Goal: Information Seeking & Learning: Learn about a topic

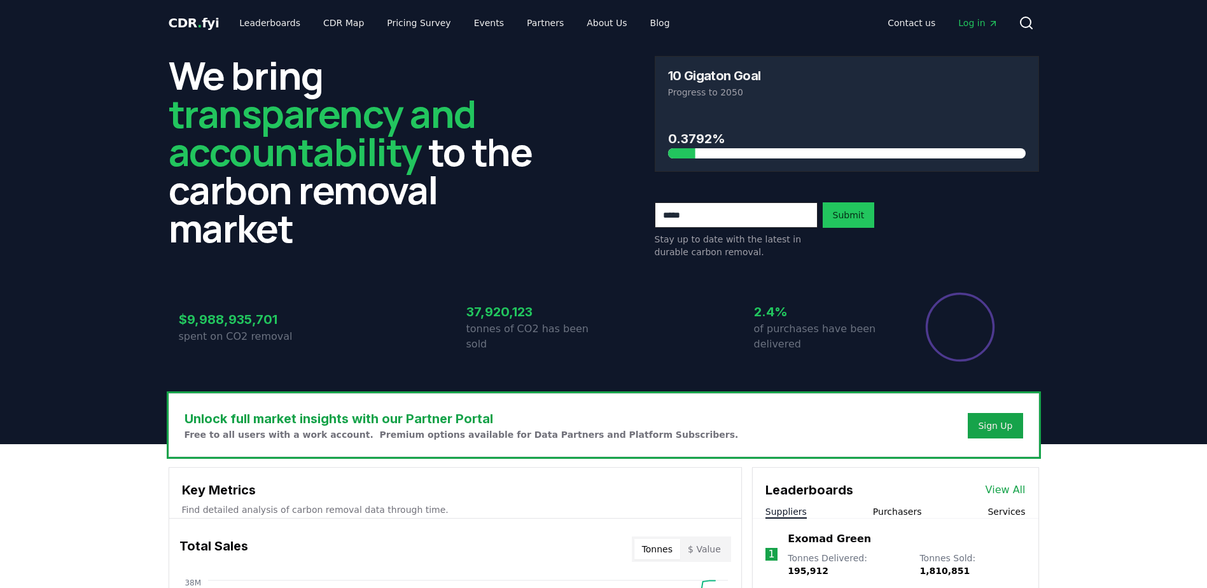
drag, startPoint x: 677, startPoint y: 134, endPoint x: 735, endPoint y: 139, distance: 58.2
drag, startPoint x: 725, startPoint y: 144, endPoint x: 654, endPoint y: 136, distance: 71.7
click at [655, 136] on div "10 Gigaton Goal Progress to 2050 0.3792%" at bounding box center [847, 114] width 384 height 116
click at [656, 136] on div "0.3792%" at bounding box center [846, 141] width 383 height 60
click at [702, 144] on h3 "0.3792%" at bounding box center [846, 138] width 357 height 19
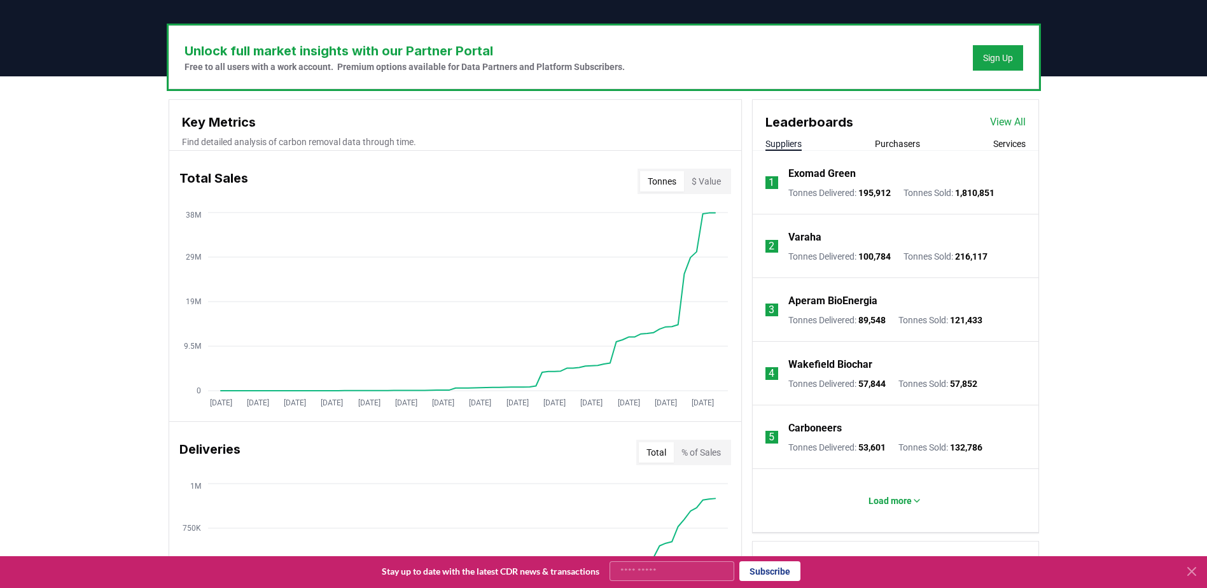
scroll to position [382, 0]
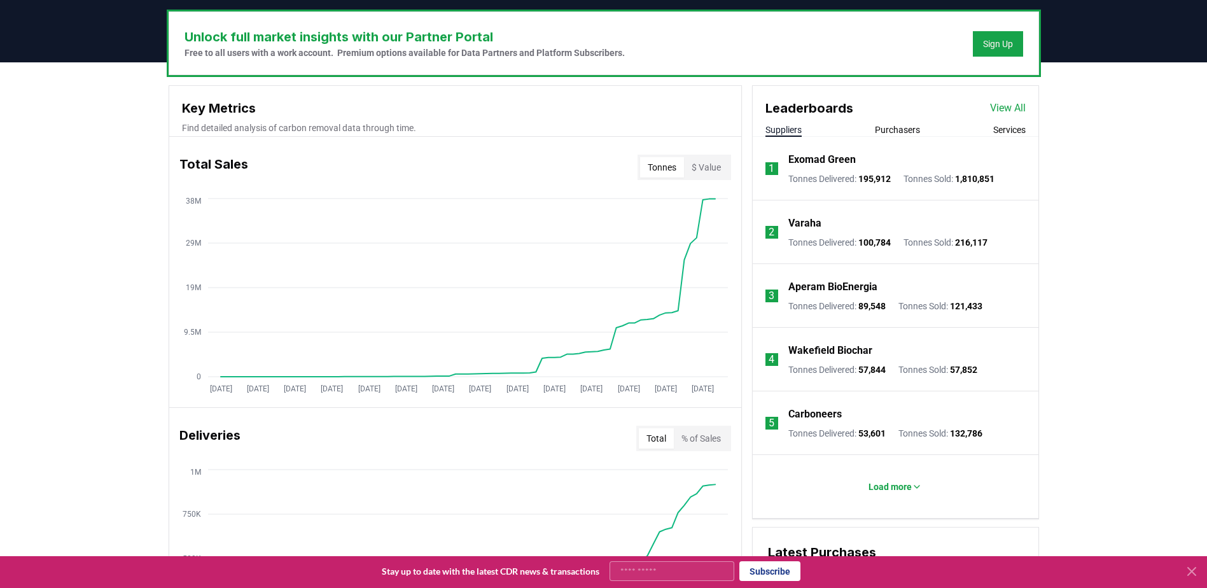
click at [897, 131] on button "Purchasers" at bounding box center [897, 129] width 45 height 13
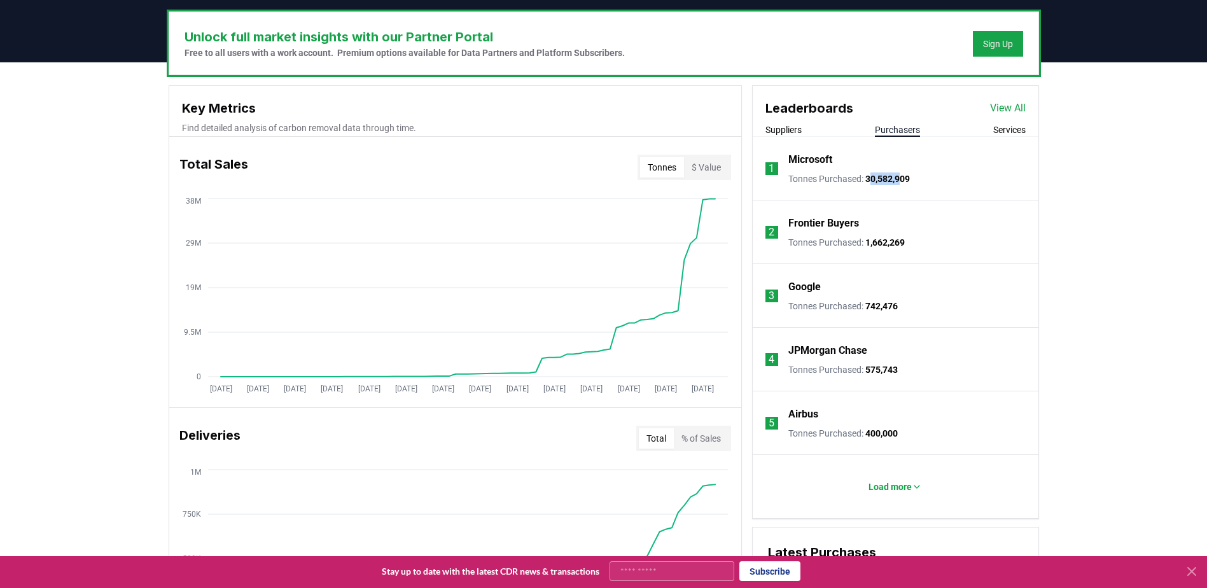
drag, startPoint x: 870, startPoint y: 179, endPoint x: 911, endPoint y: 183, distance: 41.5
click at [910, 183] on span "30,582,909" at bounding box center [887, 179] width 45 height 10
drag, startPoint x: 911, startPoint y: 183, endPoint x: 935, endPoint y: 188, distance: 24.0
click at [937, 186] on li "1 Microsoft Tonnes Purchased : 30,582,909" at bounding box center [895, 169] width 286 height 64
drag, startPoint x: 914, startPoint y: 176, endPoint x: 843, endPoint y: 175, distance: 71.2
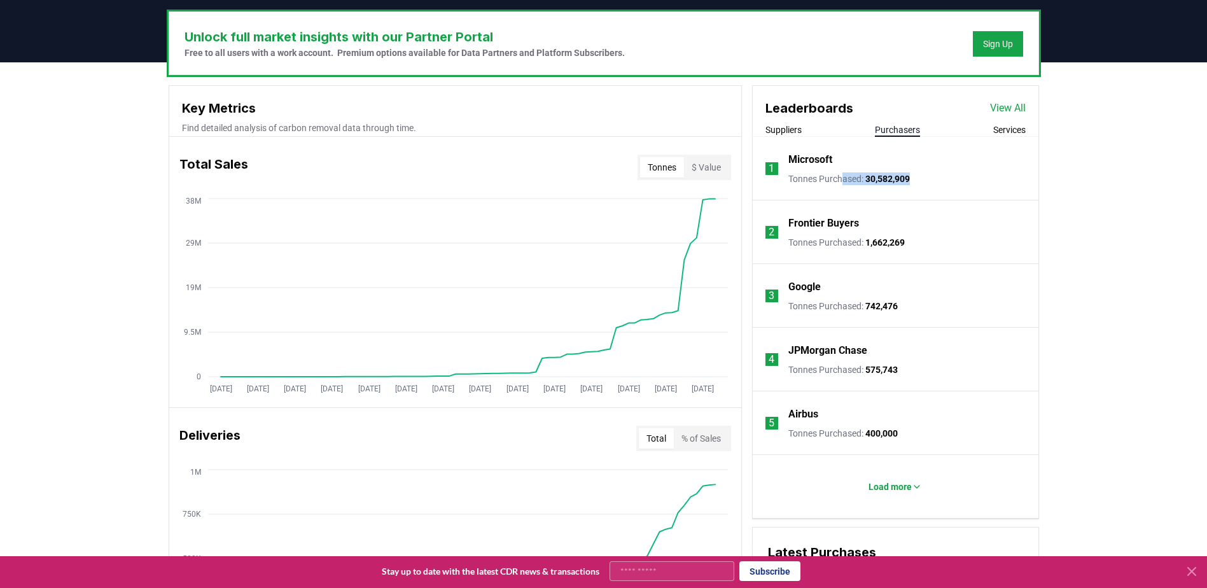
click at [843, 175] on li "1 Microsoft Tonnes Purchased : 30,582,909" at bounding box center [895, 169] width 286 height 64
drag, startPoint x: 843, startPoint y: 175, endPoint x: 857, endPoint y: 271, distance: 97.2
click at [857, 271] on li "3 Google Tonnes Purchased : 742,476" at bounding box center [895, 296] width 286 height 64
drag, startPoint x: 1047, startPoint y: 247, endPoint x: 1061, endPoint y: 267, distance: 24.2
click at [1061, 265] on div "Unlock full market insights with our Partner Portal Free to all users with a wo…" at bounding box center [603, 565] width 1207 height 1006
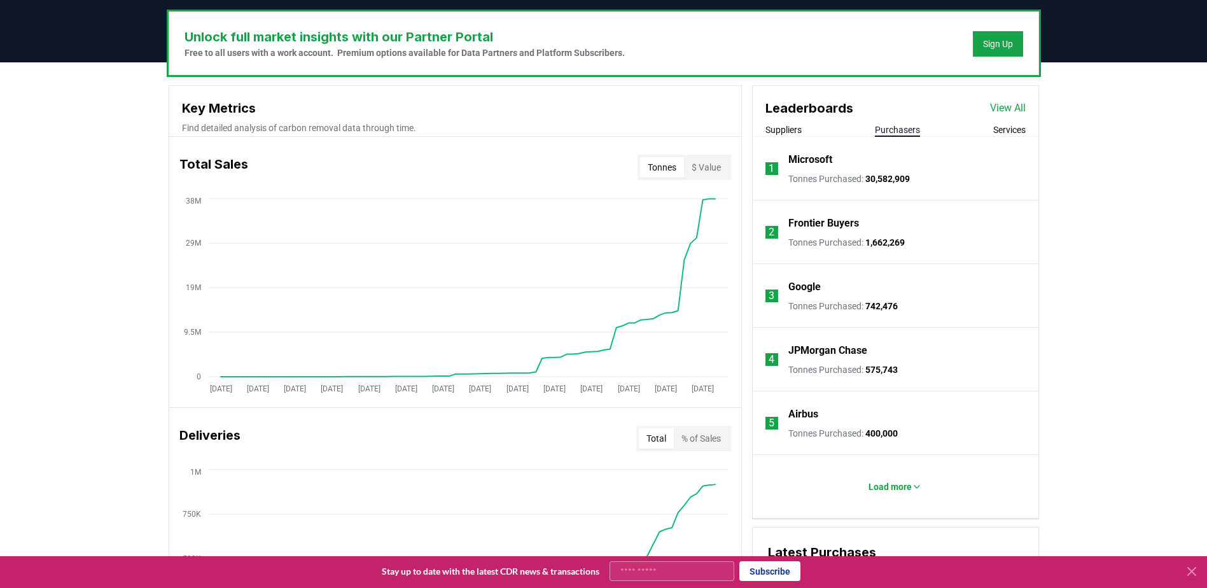
click at [878, 361] on div "JPMorgan Chase Tonnes Purchased : 575,743" at bounding box center [842, 359] width 109 height 33
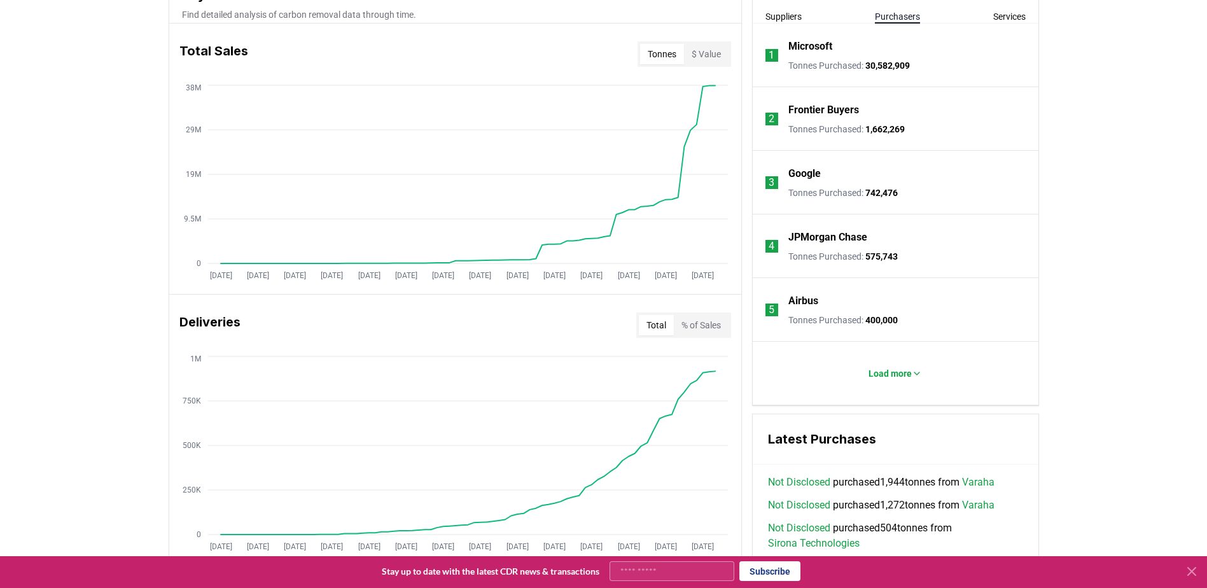
scroll to position [509, 0]
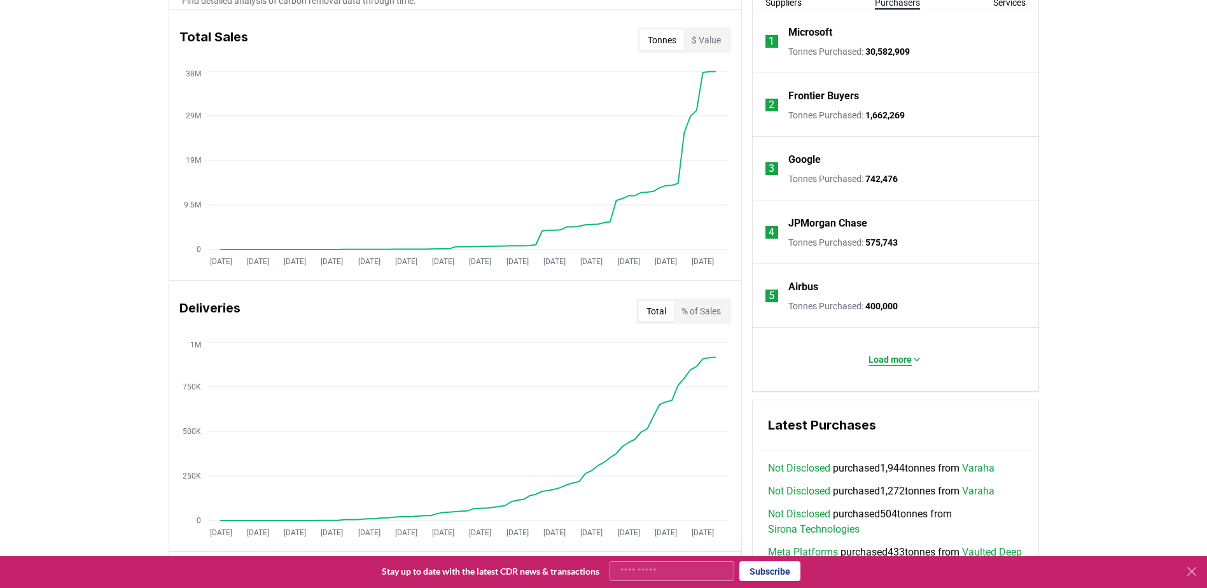
click at [885, 363] on p "Load more" at bounding box center [889, 359] width 43 height 13
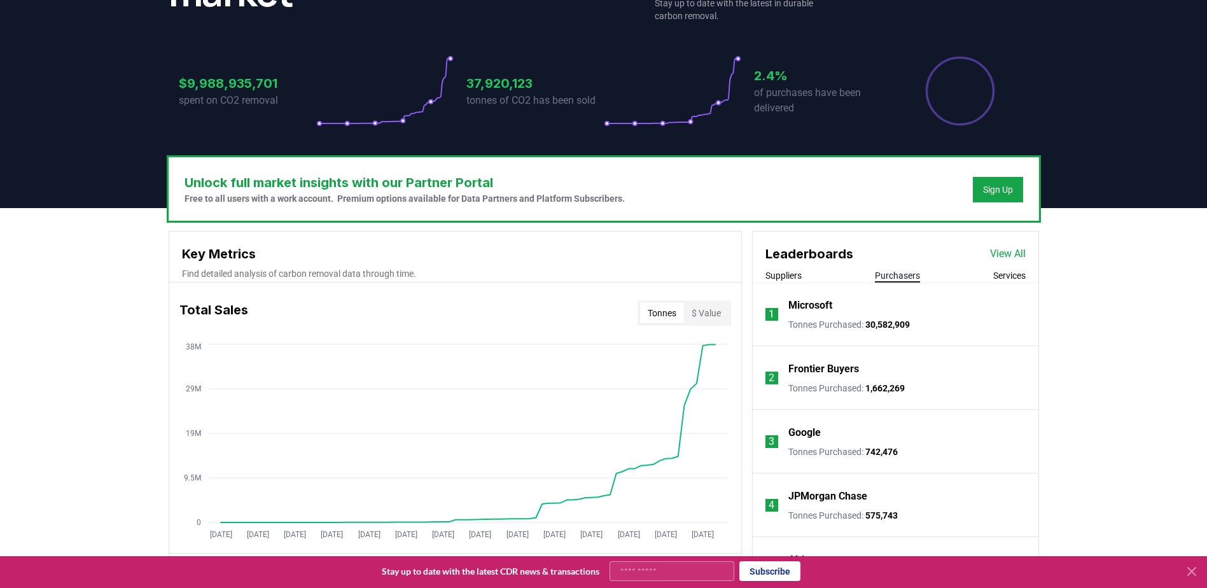
scroll to position [254, 0]
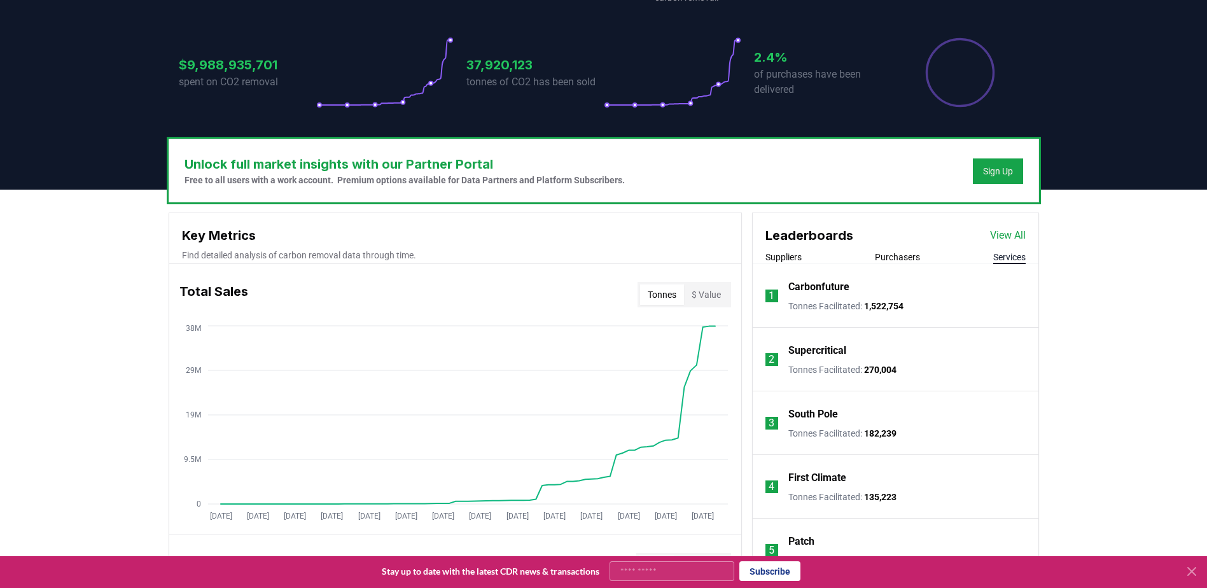
click at [1001, 258] on button "Services" at bounding box center [1009, 257] width 32 height 13
click at [779, 256] on button "Suppliers" at bounding box center [783, 257] width 36 height 13
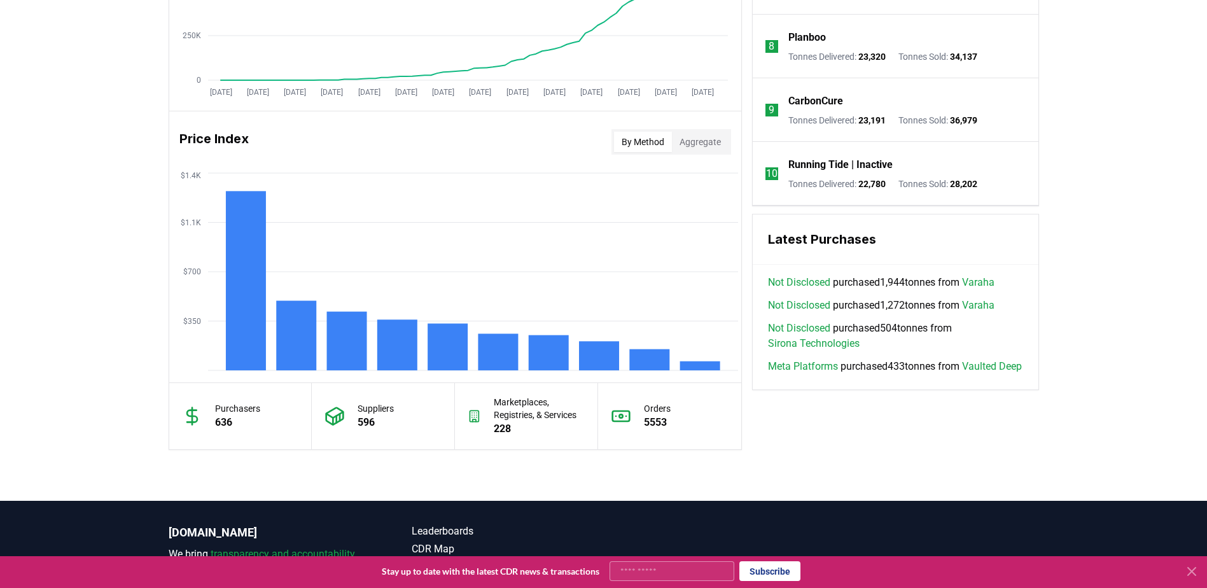
scroll to position [954, 0]
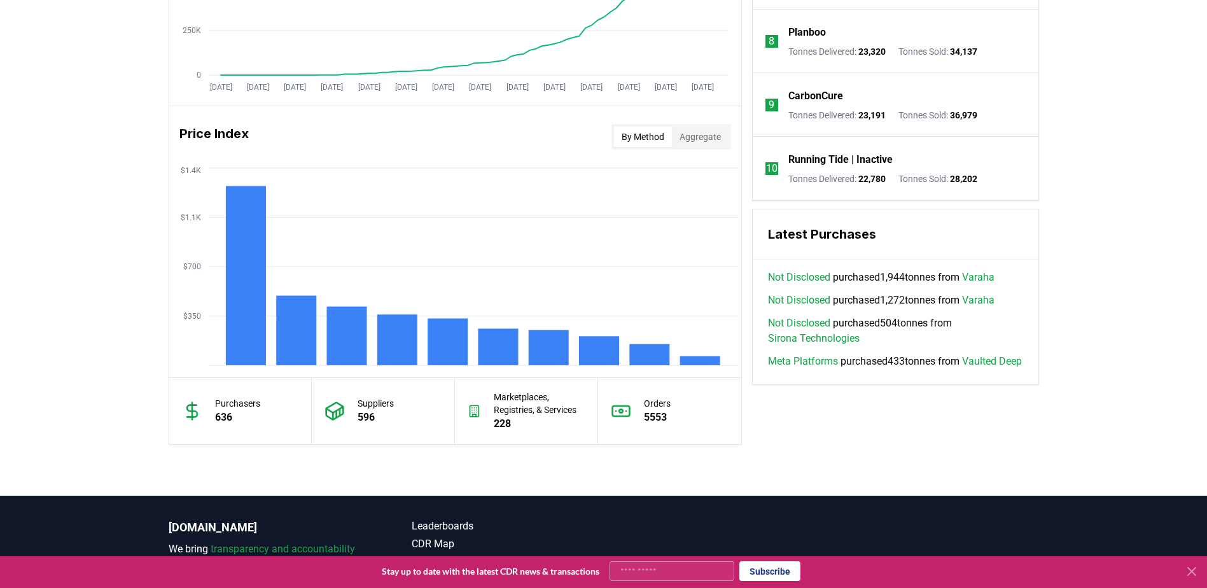
click at [705, 144] on button "Aggregate" at bounding box center [700, 137] width 57 height 20
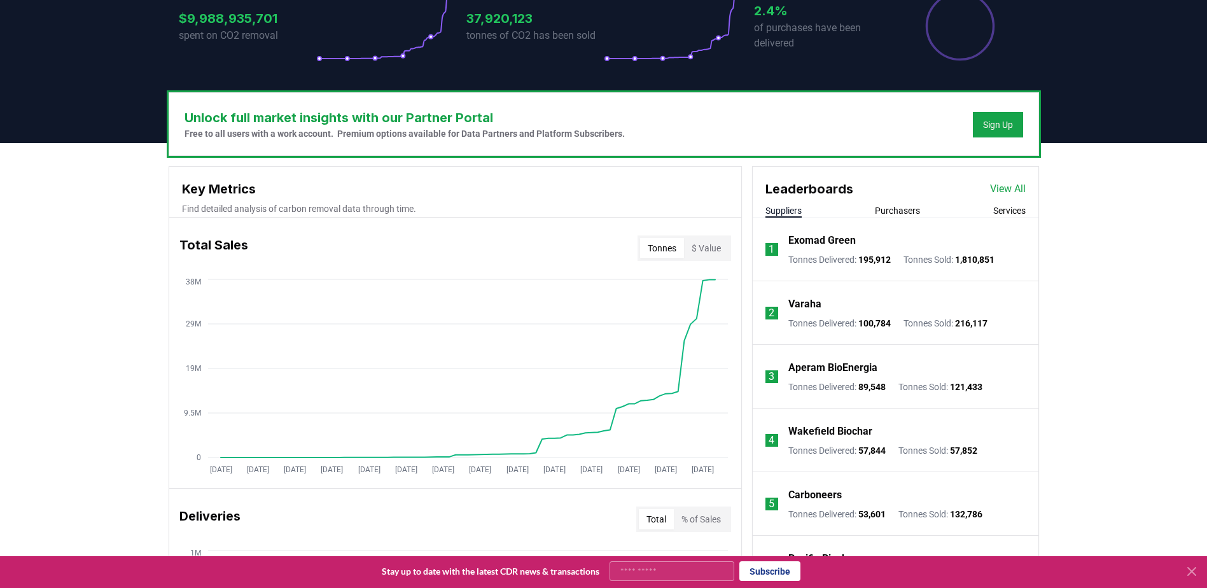
scroll to position [0, 0]
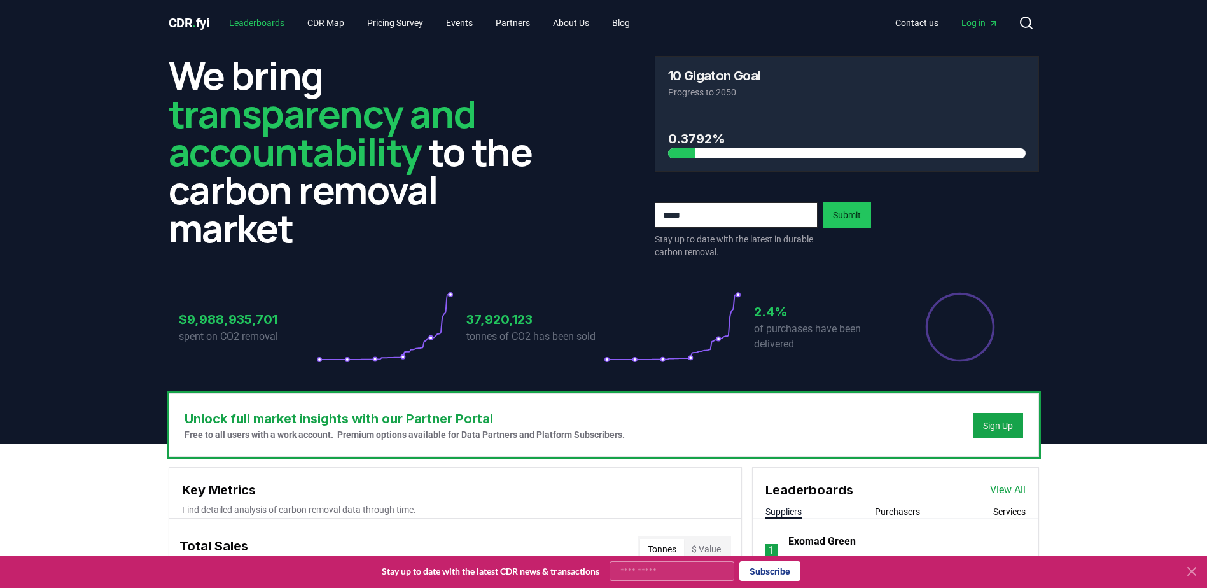
click at [256, 22] on link "Leaderboards" at bounding box center [257, 22] width 76 height 23
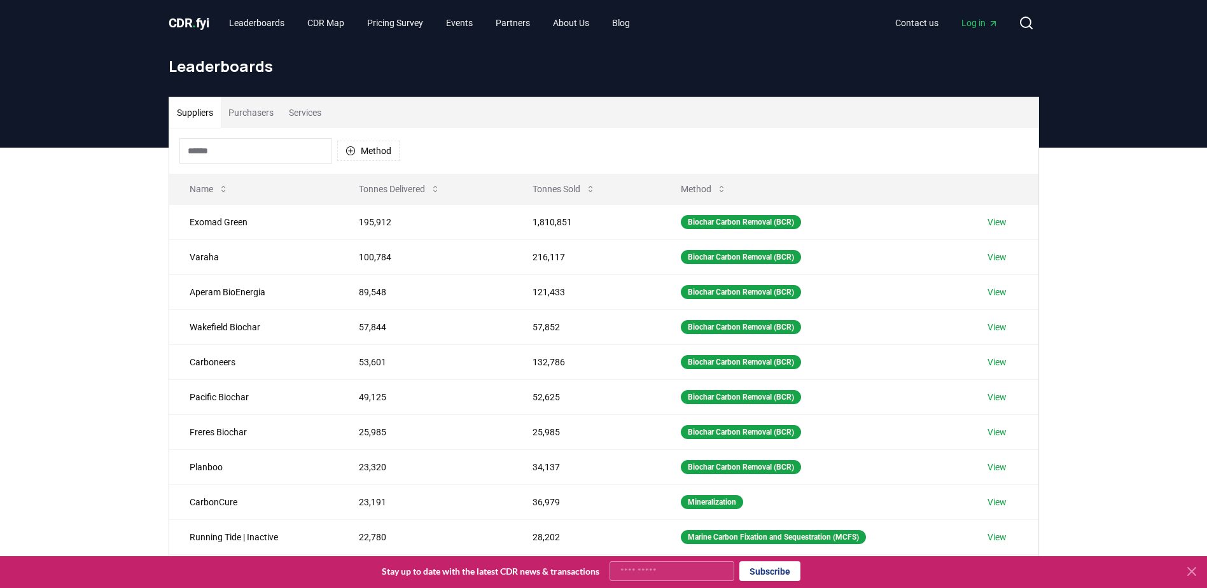
click at [289, 142] on input at bounding box center [255, 150] width 153 height 25
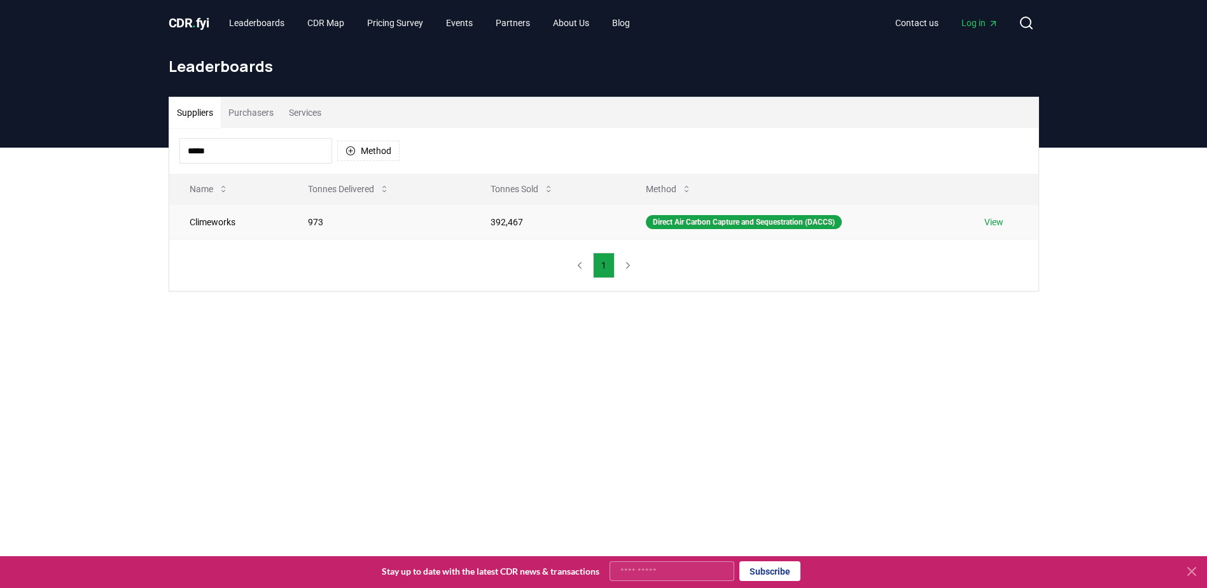
type input "*****"
click at [986, 221] on td "View" at bounding box center [1001, 221] width 74 height 35
click at [999, 219] on link "View" at bounding box center [993, 222] width 19 height 13
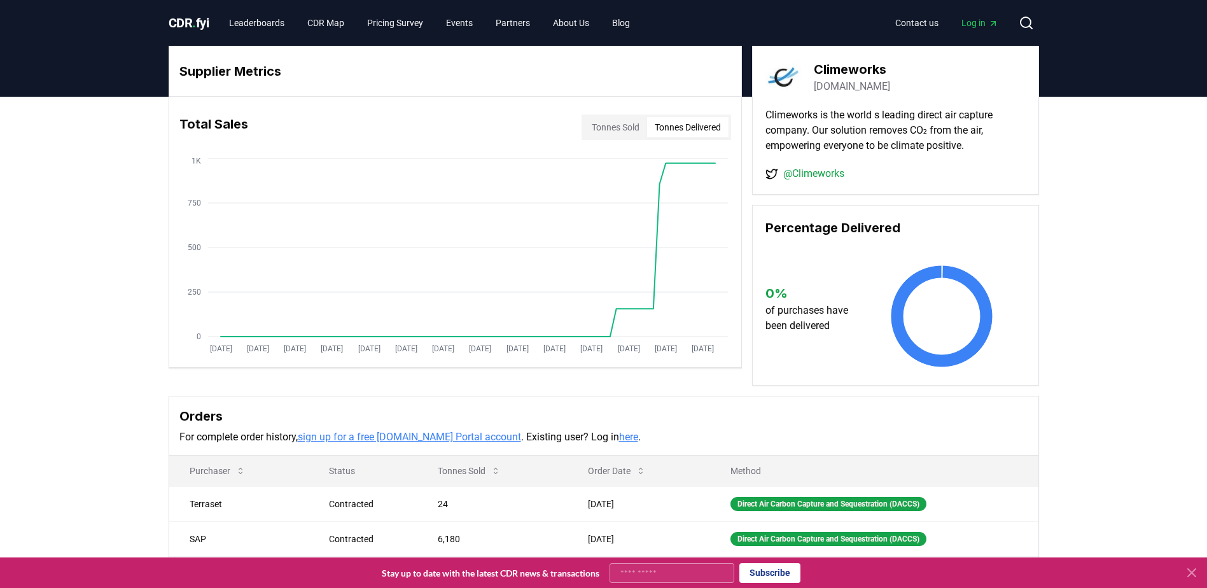
click at [691, 123] on button "Tonnes Delivered" at bounding box center [687, 127] width 81 height 20
click at [628, 131] on button "Tonnes Sold" at bounding box center [615, 127] width 63 height 20
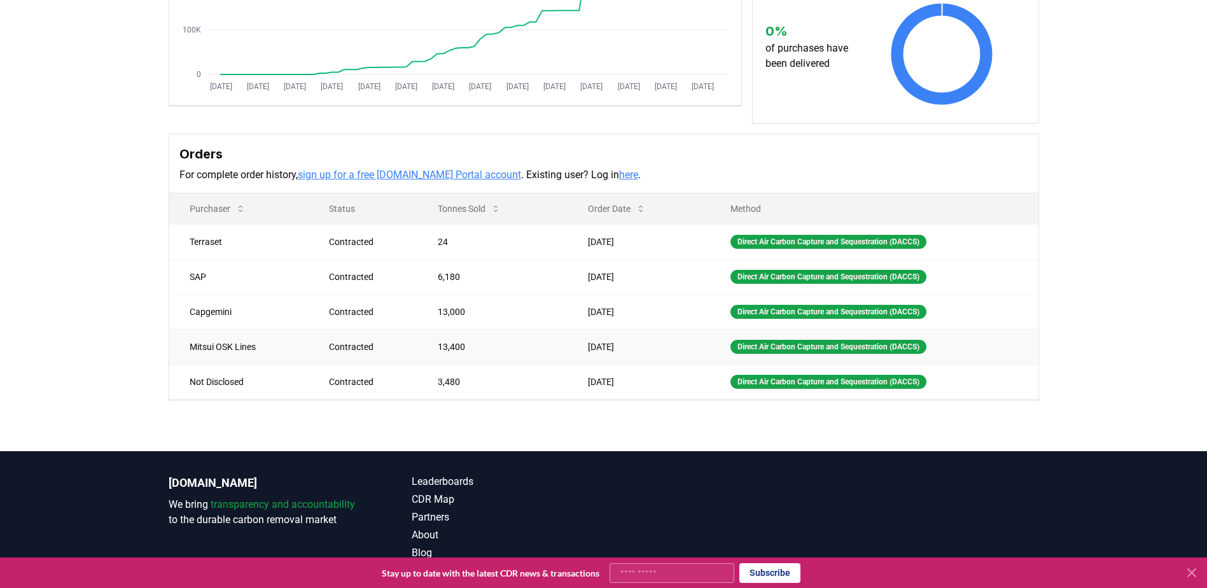
scroll to position [311, 0]
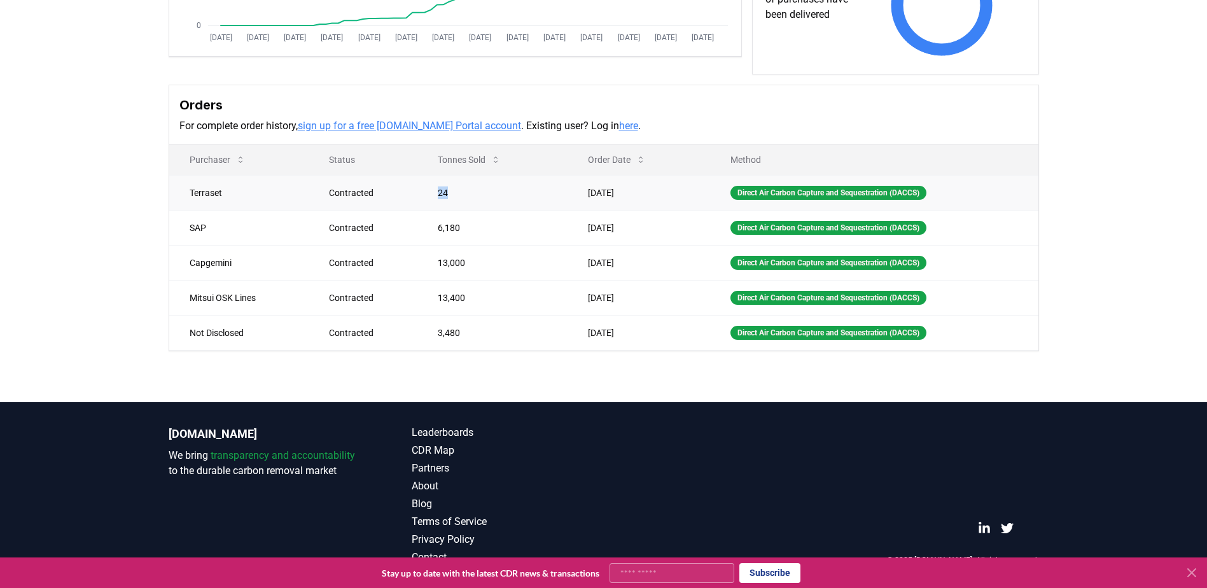
drag, startPoint x: 416, startPoint y: 195, endPoint x: 460, endPoint y: 198, distance: 44.0
click at [460, 198] on td "24" at bounding box center [492, 192] width 150 height 35
click at [462, 382] on div "Supplier Metrics Total Sales Tonnes Sold Tonnes Delivered [DATE] [DATE] [DATE] …" at bounding box center [603, 94] width 1207 height 616
click at [619, 130] on link "here" at bounding box center [628, 126] width 19 height 12
drag, startPoint x: 560, startPoint y: 197, endPoint x: 629, endPoint y: 367, distance: 183.8
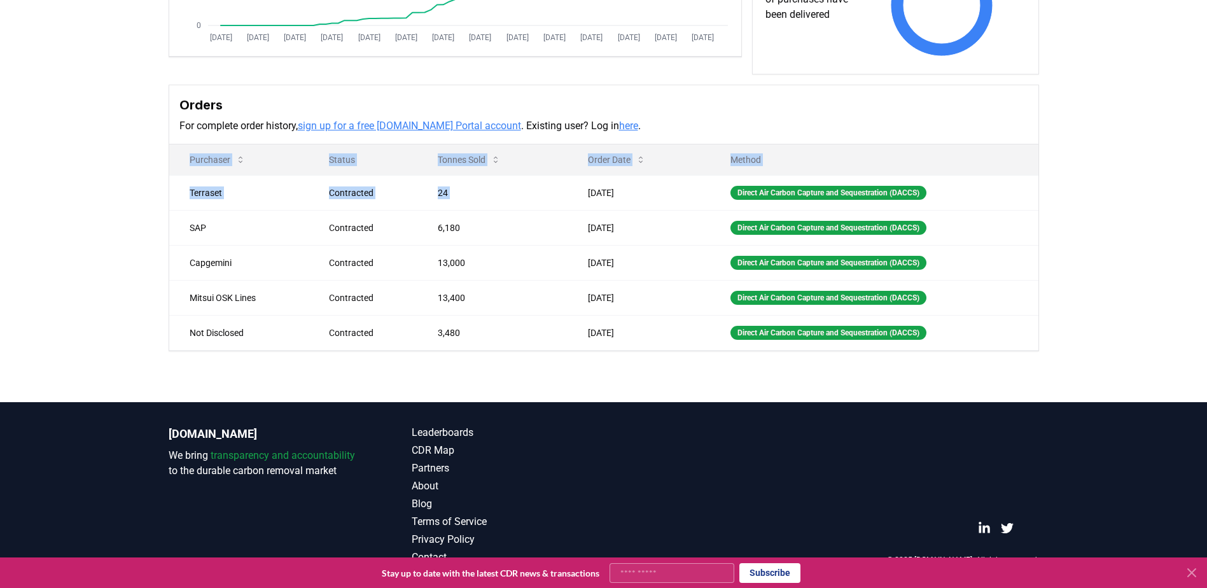
click at [629, 367] on div "Supplier Metrics Total Sales Tonnes Sold Tonnes Delivered [DATE] [DATE] [DATE] …" at bounding box center [603, 94] width 1207 height 616
click at [627, 368] on div "Supplier Metrics Total Sales Tonnes Sold Tonnes Delivered [DATE] [DATE] [DATE] …" at bounding box center [603, 94] width 1207 height 616
drag, startPoint x: 644, startPoint y: 335, endPoint x: 530, endPoint y: 277, distance: 127.7
click at [530, 277] on tbody "Terraset Contracted 24 [DATE] Direct Air Carbon Capture and Sequestration (DACC…" at bounding box center [603, 262] width 869 height 175
drag, startPoint x: 530, startPoint y: 277, endPoint x: 492, endPoint y: 291, distance: 40.4
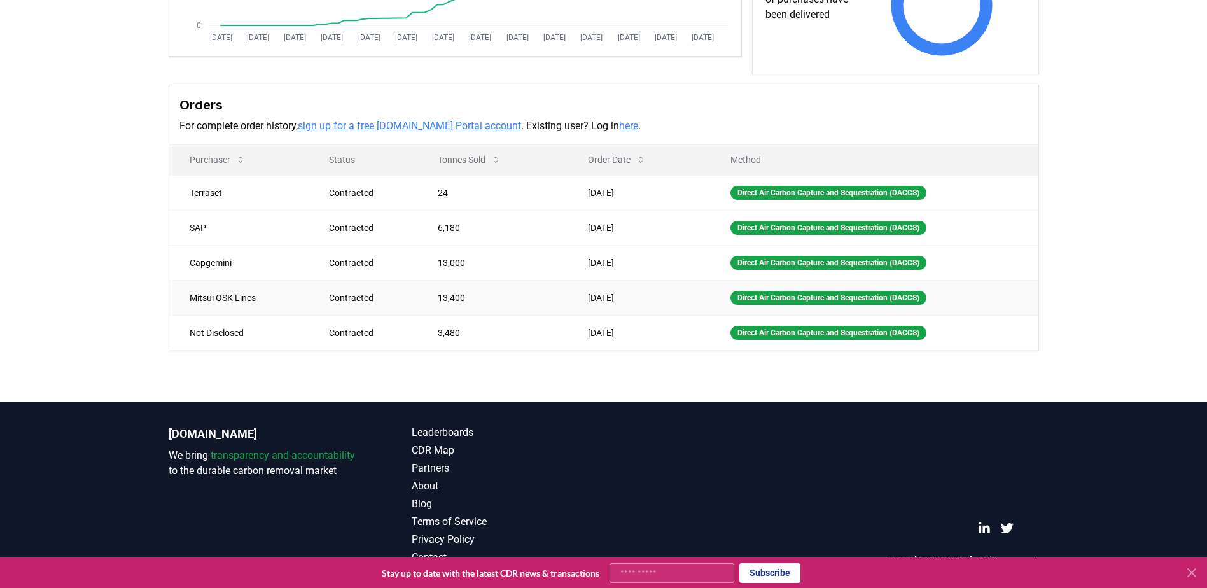
click at [492, 291] on td "13,400" at bounding box center [492, 297] width 150 height 35
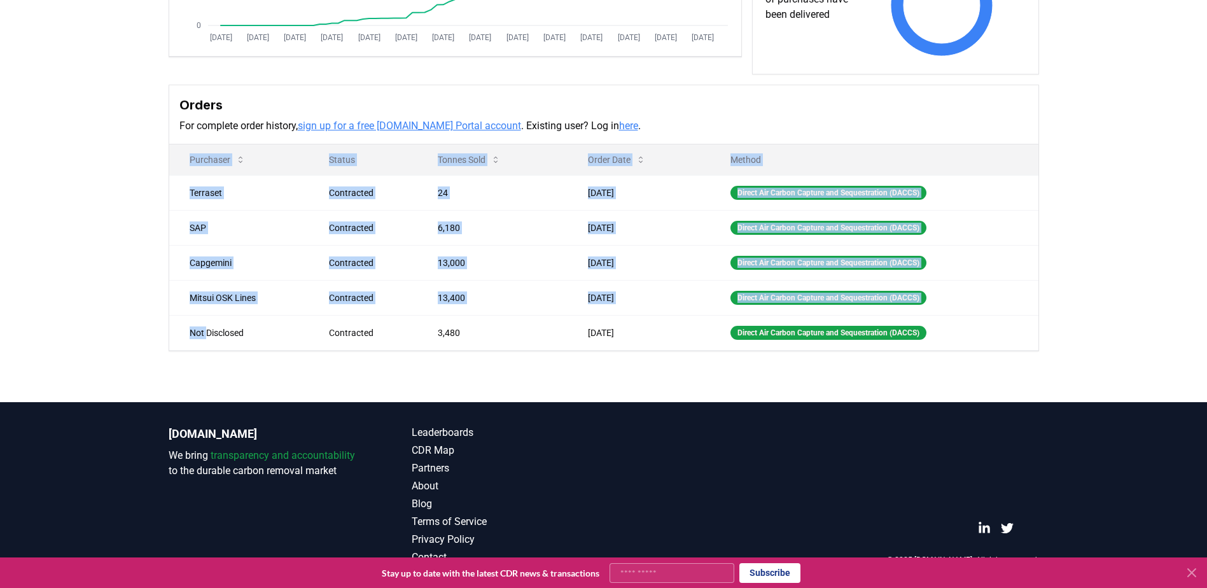
drag, startPoint x: 375, startPoint y: 345, endPoint x: 675, endPoint y: 351, distance: 300.3
click at [675, 351] on div "Supplier Metrics Total Sales Tonnes Sold Tonnes Delivered [DATE] [DATE] [DATE] …" at bounding box center [603, 94] width 1207 height 616
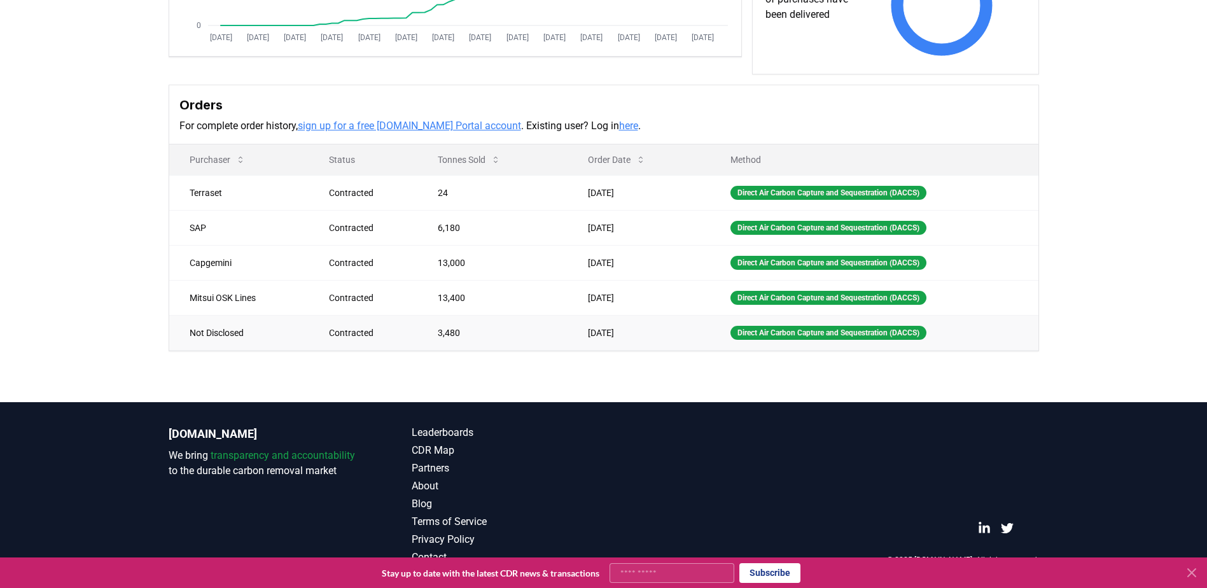
drag, startPoint x: 675, startPoint y: 351, endPoint x: 486, endPoint y: 347, distance: 188.9
click at [487, 351] on div "Supplier Metrics Total Sales Tonnes Sold Tonnes Delivered [DATE] [DATE] [DATE] …" at bounding box center [603, 94] width 1207 height 616
drag, startPoint x: 469, startPoint y: 322, endPoint x: 265, endPoint y: 280, distance: 208.4
click at [265, 280] on tbody "Terraset Contracted 24 [DATE] Direct Air Carbon Capture and Sequestration (DACC…" at bounding box center [603, 262] width 869 height 175
drag, startPoint x: 265, startPoint y: 280, endPoint x: 240, endPoint y: 266, distance: 27.9
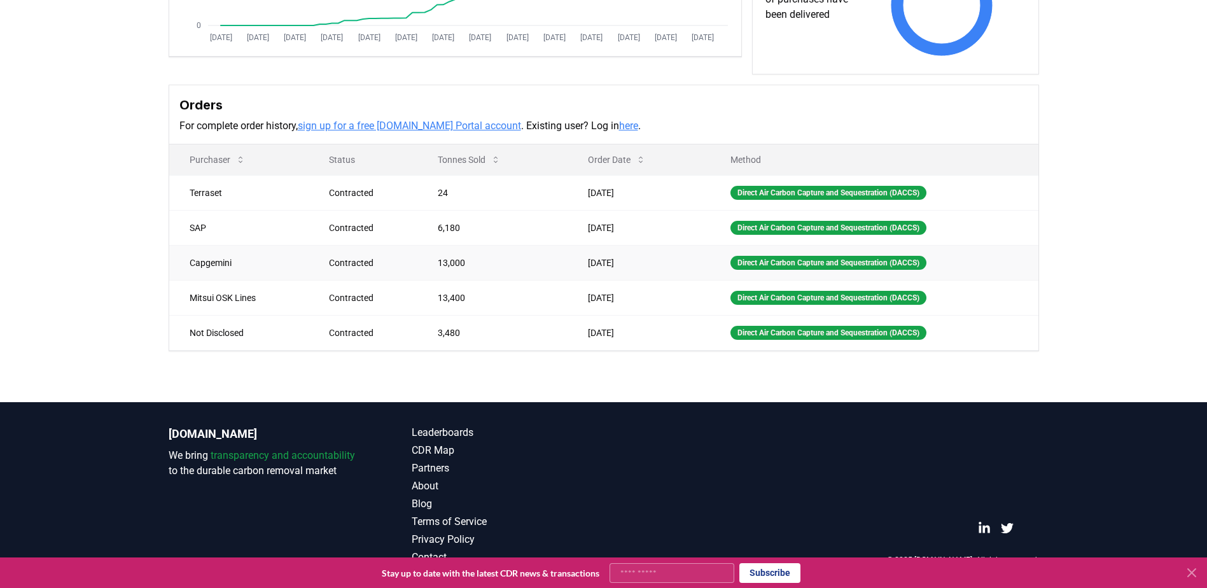
click at [259, 275] on td "Capgemini" at bounding box center [239, 262] width 140 height 35
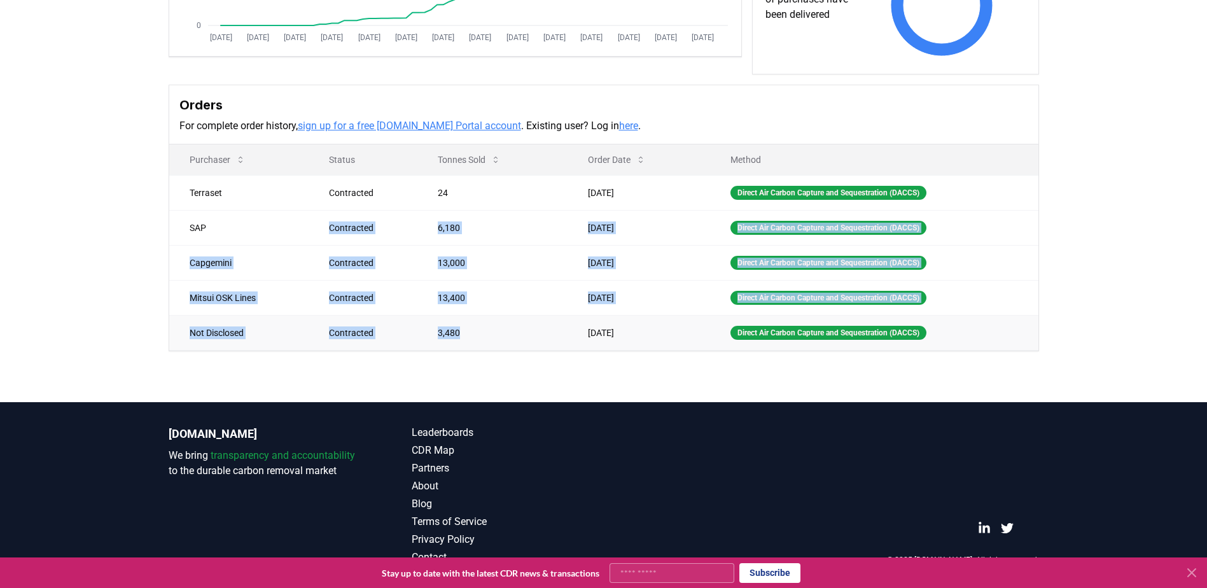
drag, startPoint x: 253, startPoint y: 215, endPoint x: 467, endPoint y: 338, distance: 247.0
click at [467, 338] on tbody "Terraset Contracted 24 [DATE] Direct Air Carbon Capture and Sequestration (DACC…" at bounding box center [603, 262] width 869 height 175
click at [461, 340] on td "3,480" at bounding box center [492, 332] width 150 height 35
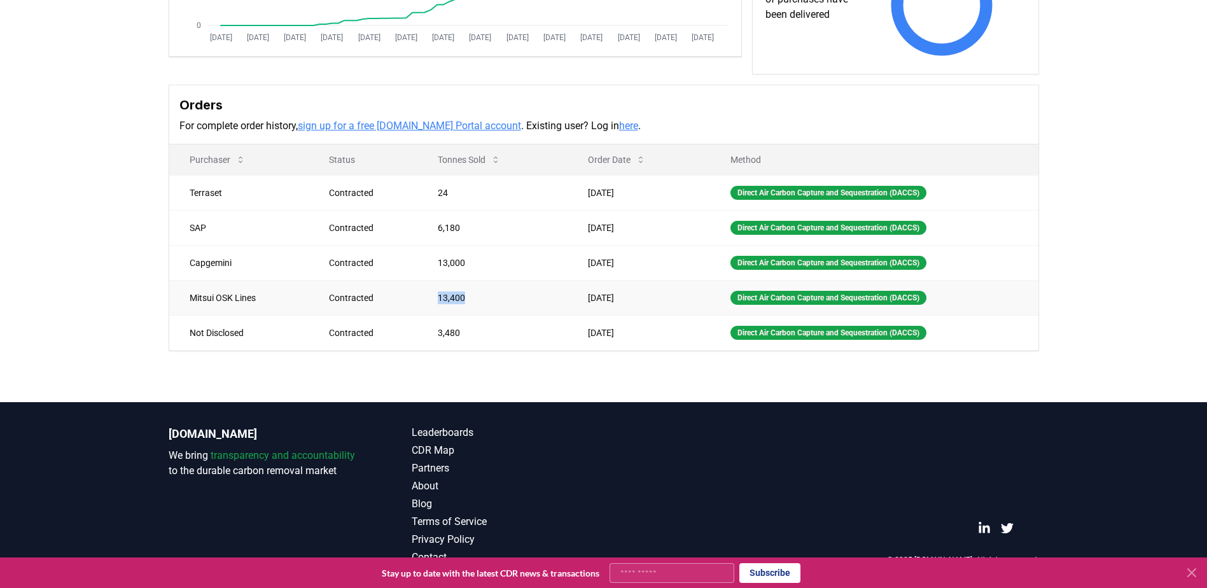
drag, startPoint x: 472, startPoint y: 293, endPoint x: 380, endPoint y: 301, distance: 92.0
click at [380, 301] on tr "Mitsui OSK Lines Contracted 13,400 Apr 24, 2025 Direct Air Carbon Capture and S…" at bounding box center [603, 297] width 869 height 35
click at [589, 355] on div "Supplier Metrics Total Sales Tonnes Sold Tonnes Delivered Jan 2019 Jul 2019 Jan…" at bounding box center [603, 94] width 1207 height 616
drag, startPoint x: 412, startPoint y: 188, endPoint x: 459, endPoint y: 193, distance: 47.4
click at [459, 193] on tr "Terraset Contracted 24 Jul 09, 2025 Direct Air Carbon Capture and Sequestration…" at bounding box center [603, 192] width 869 height 35
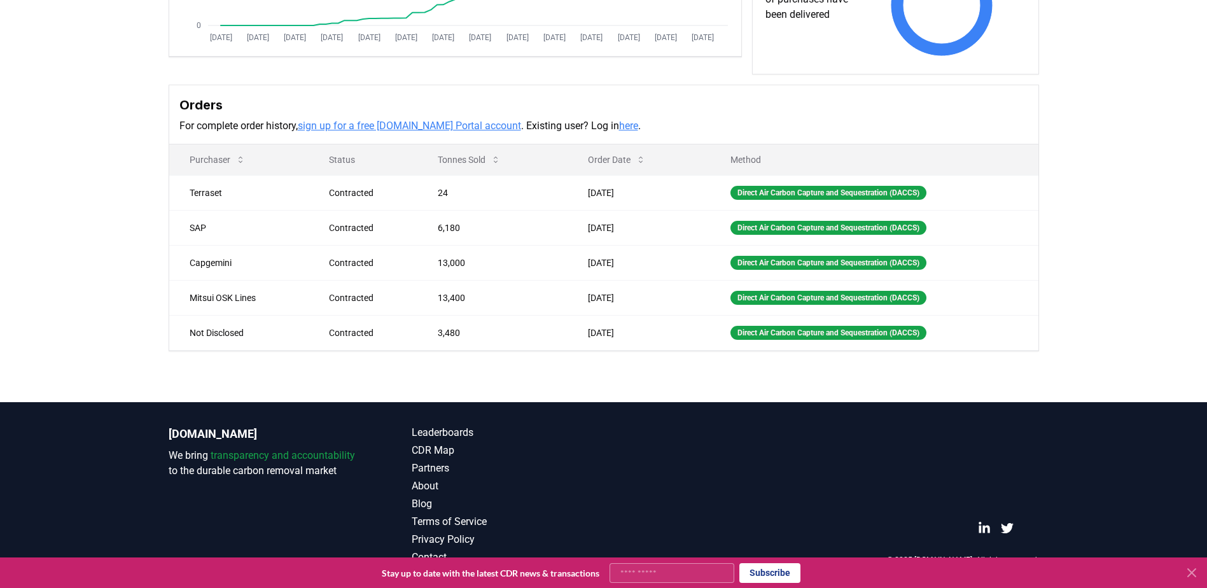
drag, startPoint x: 459, startPoint y: 193, endPoint x: 148, endPoint y: 209, distance: 311.4
click at [148, 209] on div "Supplier Metrics Total Sales Tonnes Sold Tonnes Delivered Jan 2019 Jul 2019 Jan…" at bounding box center [603, 94] width 1207 height 616
drag, startPoint x: 185, startPoint y: 185, endPoint x: 235, endPoint y: 199, distance: 51.5
click at [235, 199] on td "Terraset" at bounding box center [239, 192] width 140 height 35
drag, startPoint x: 235, startPoint y: 199, endPoint x: 225, endPoint y: 205, distance: 11.5
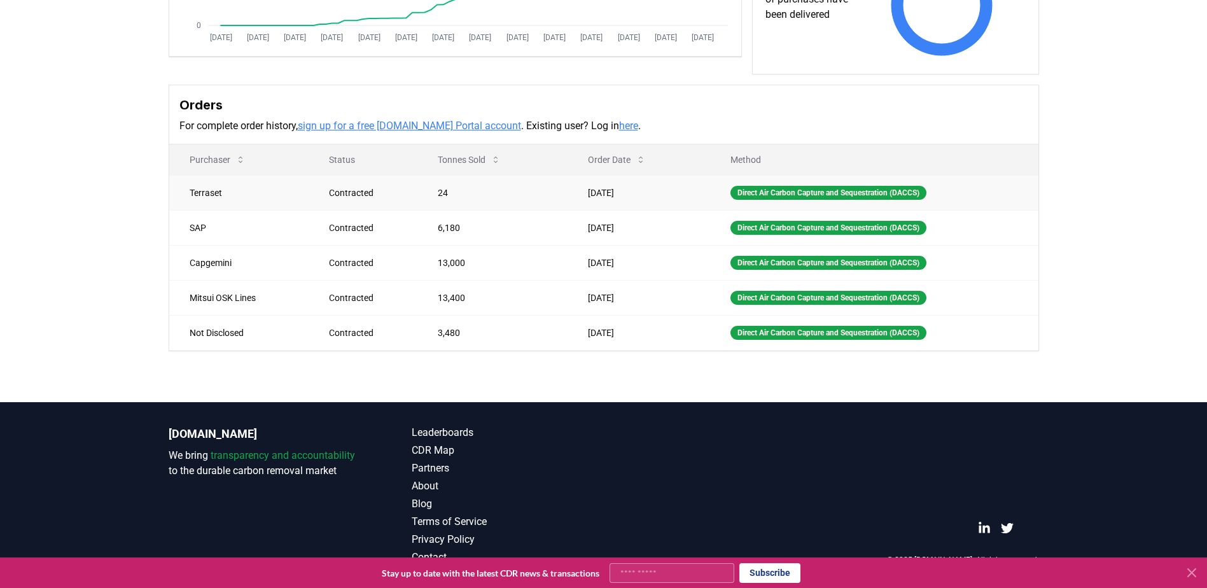
click at [236, 215] on td "SAP" at bounding box center [239, 227] width 140 height 35
click at [207, 190] on td "Terraset" at bounding box center [239, 192] width 140 height 35
click at [106, 287] on div "Supplier Metrics Total Sales Tonnes Sold Tonnes Delivered Jan 2019 Jul 2019 Jan…" at bounding box center [603, 94] width 1207 height 616
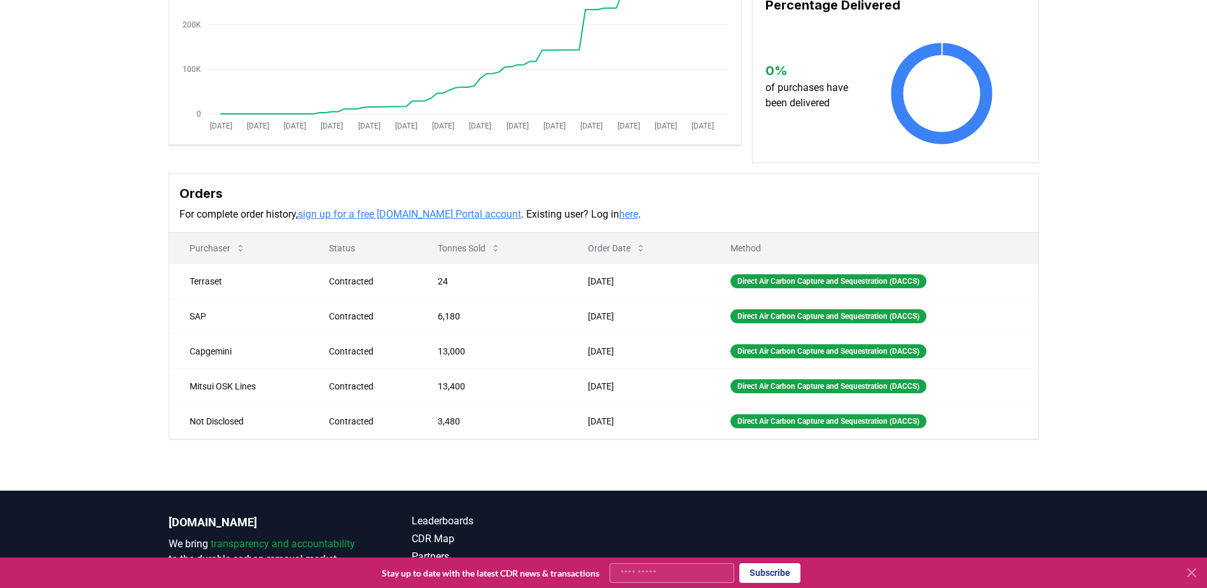
scroll to position [0, 0]
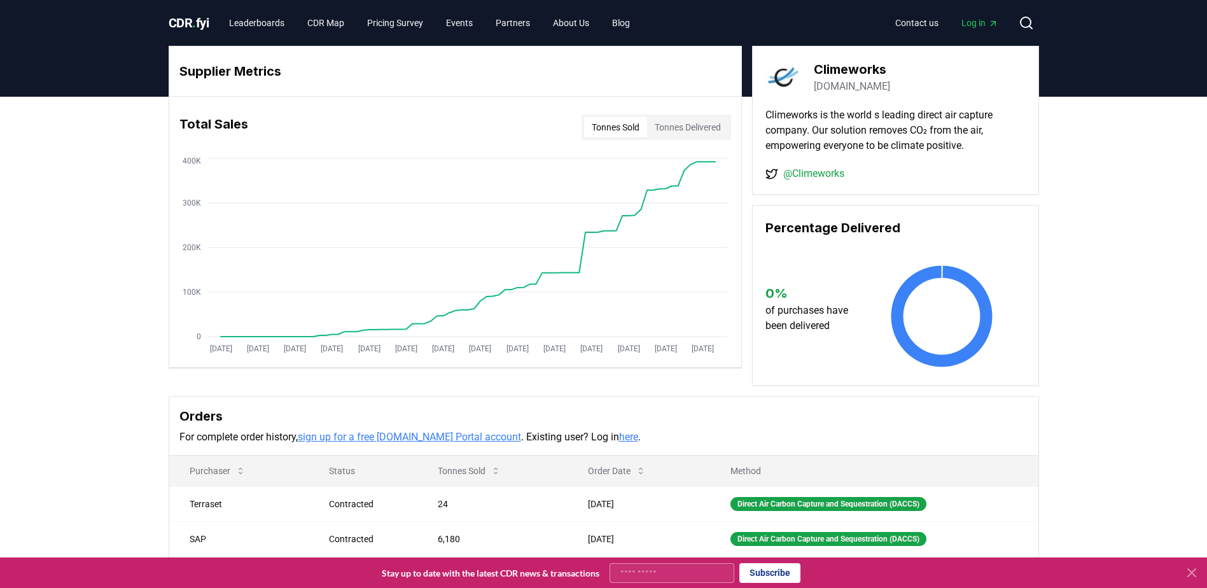
click at [709, 127] on button "Tonnes Delivered" at bounding box center [687, 127] width 81 height 20
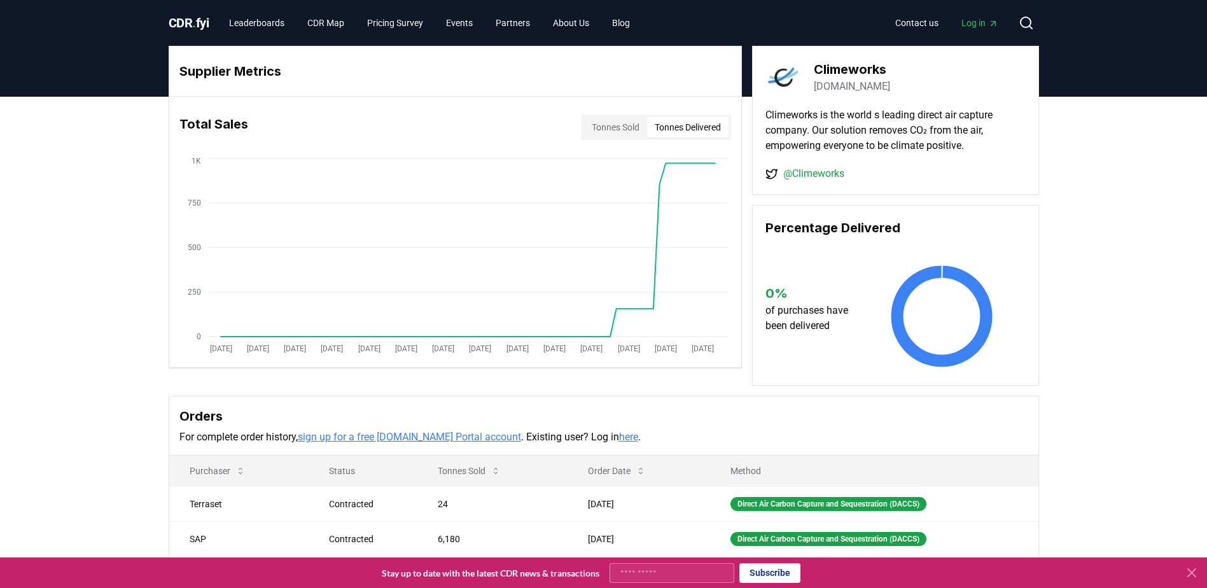
click at [817, 172] on link "@Climeworks" at bounding box center [813, 173] width 61 height 15
